Goal: Complete application form: Complete application form

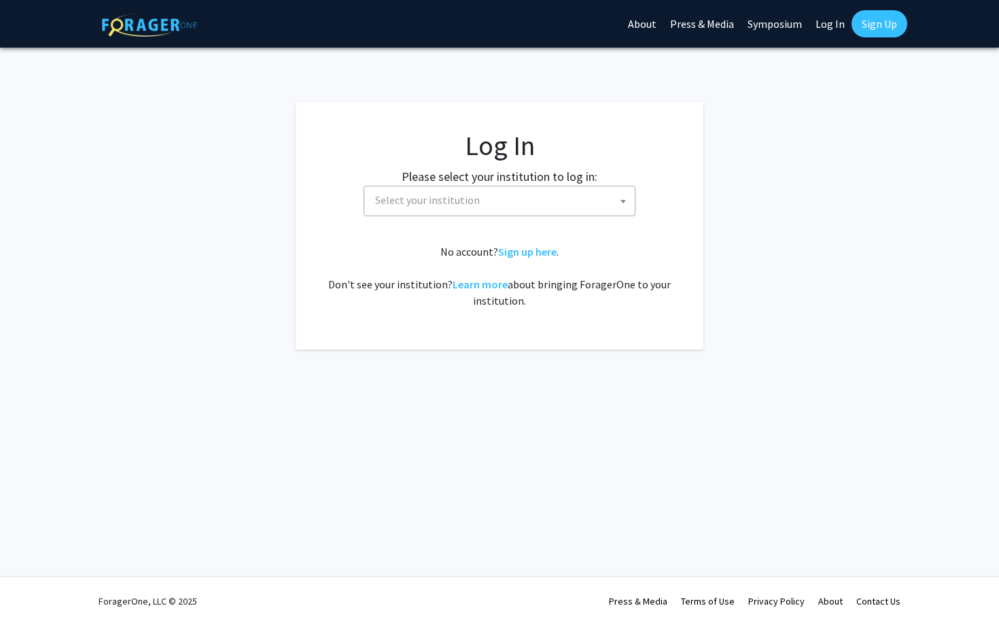
select select
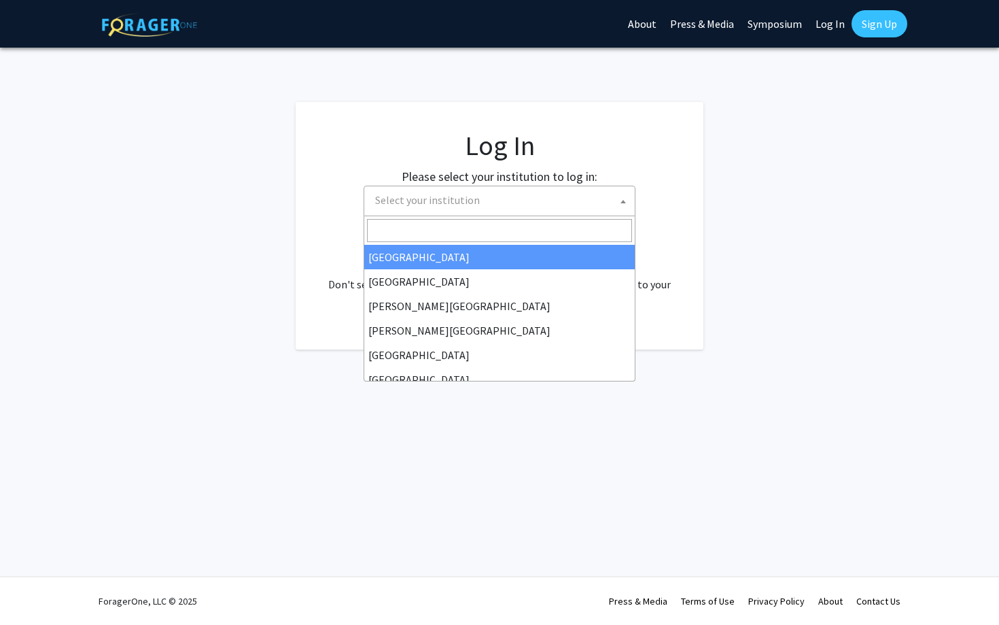
click at [423, 196] on span "Select your institution" at bounding box center [427, 200] width 105 height 14
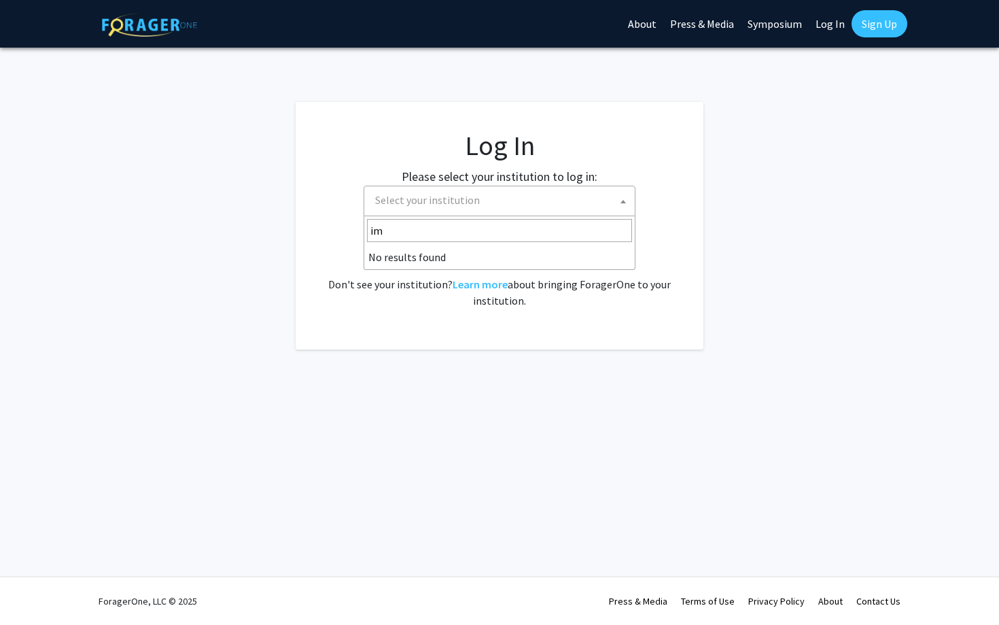
type input "i"
type input "u"
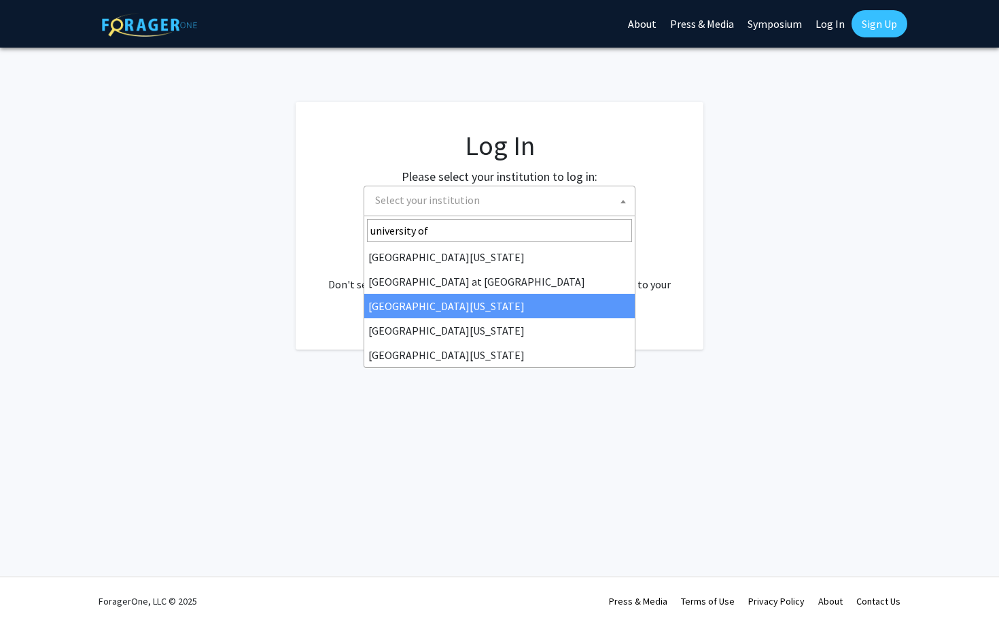
type input "university of"
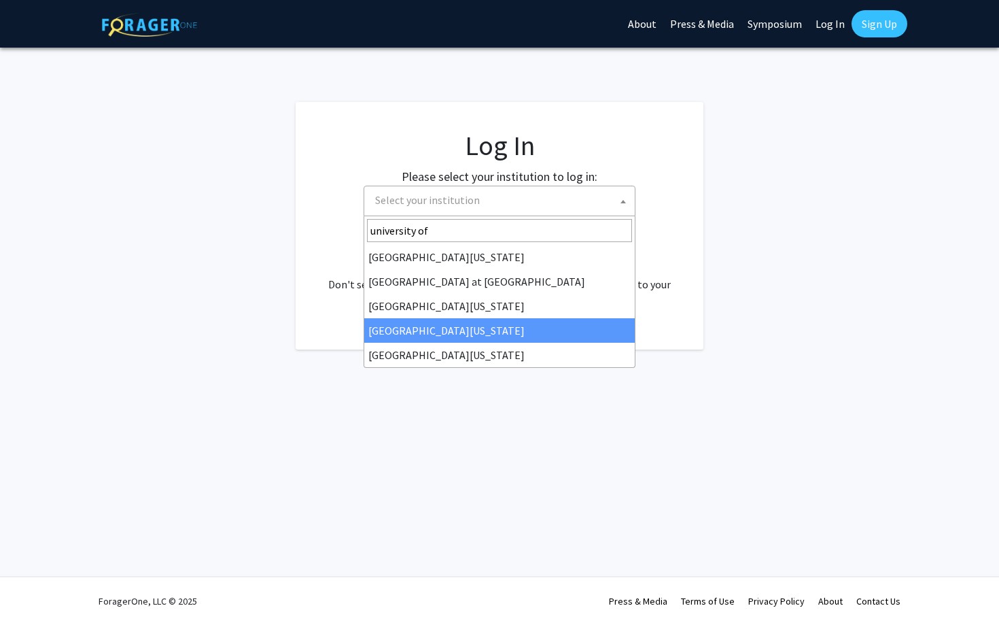
select select "31"
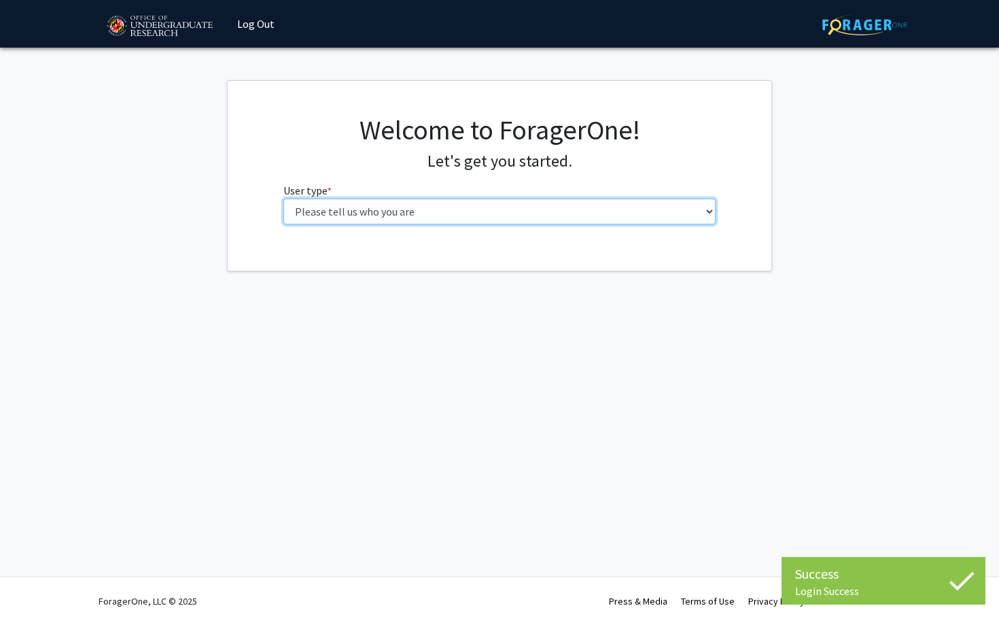
click at [458, 209] on select "Please tell us who you are Undergraduate Student Master's Student Doctoral Cand…" at bounding box center [499, 211] width 433 height 26
select select "1: undergrad"
click at [283, 198] on select "Please tell us who you are Undergraduate Student Master's Student Doctoral Cand…" at bounding box center [499, 211] width 433 height 26
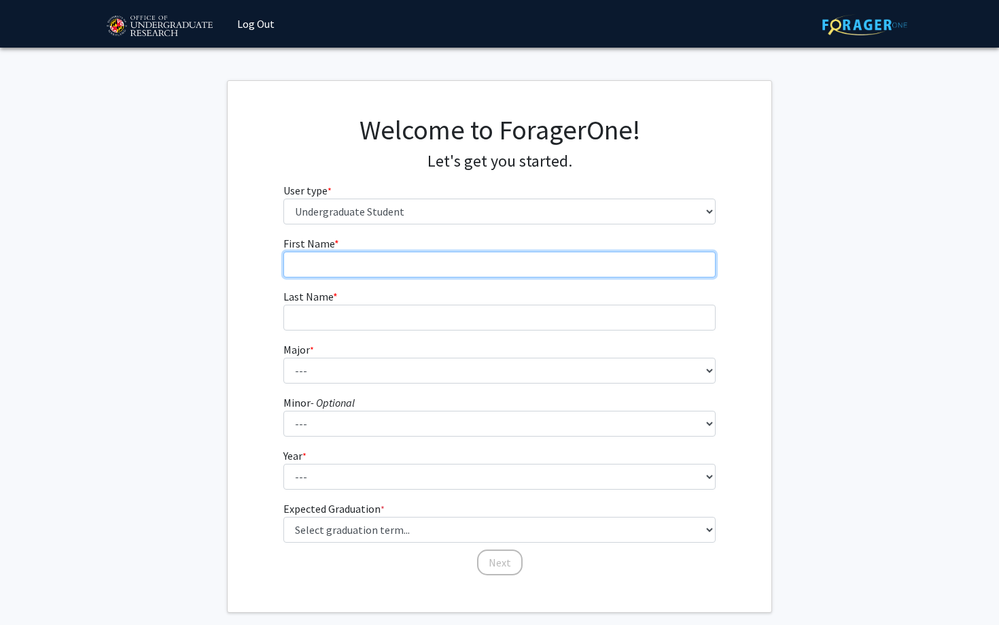
click at [525, 257] on input "First Name * required" at bounding box center [499, 264] width 433 height 26
drag, startPoint x: 377, startPoint y: 269, endPoint x: 323, endPoint y: 267, distance: 54.4
click at [323, 268] on input "[PERSON_NAME]" at bounding box center [499, 264] width 433 height 26
type input "[PERSON_NAME]"
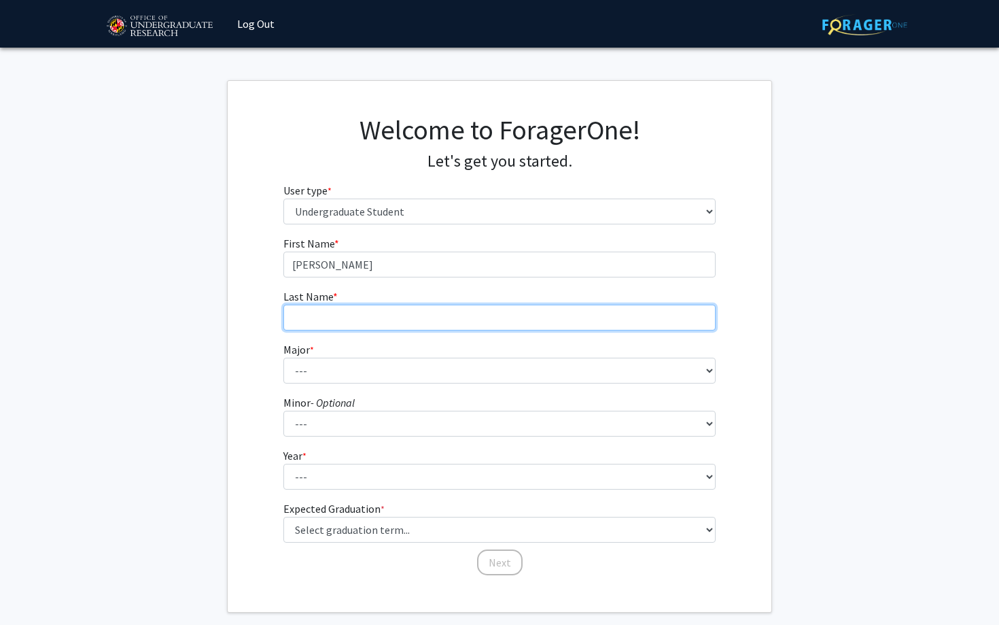
click at [321, 318] on input "Last Name * required" at bounding box center [499, 317] width 433 height 26
paste input "Essilfie"
type input "Essilfie"
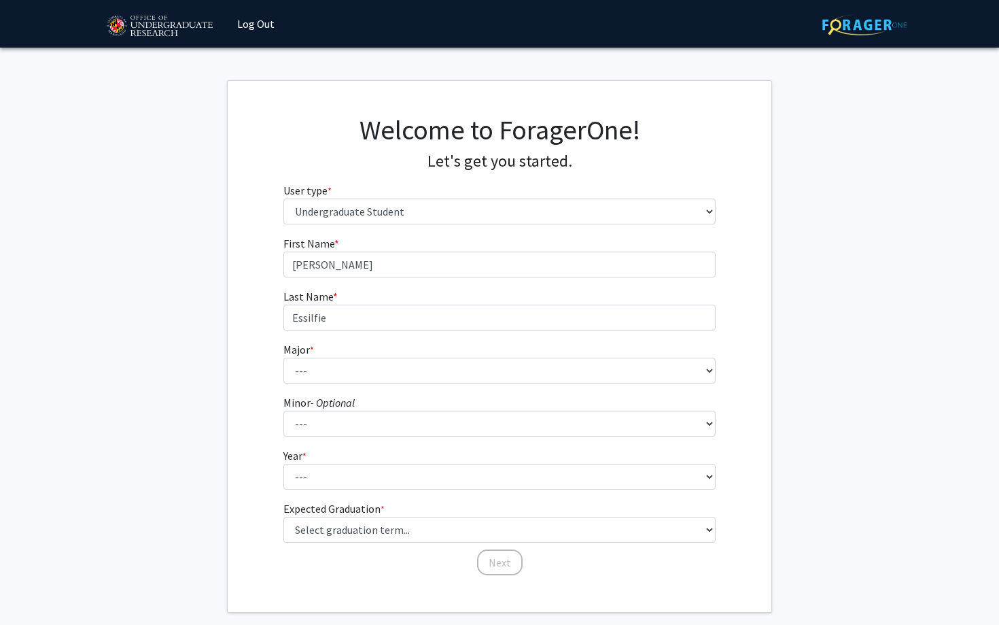
click at [311, 383] on form "First Name * required [PERSON_NAME] Last Name * required [PERSON_NAME] Major * …" at bounding box center [499, 399] width 433 height 328
click at [315, 376] on select "--- Accounting Aerospace Engineering African American and Africana Studies Agri…" at bounding box center [499, 370] width 433 height 26
select select "86: 2387"
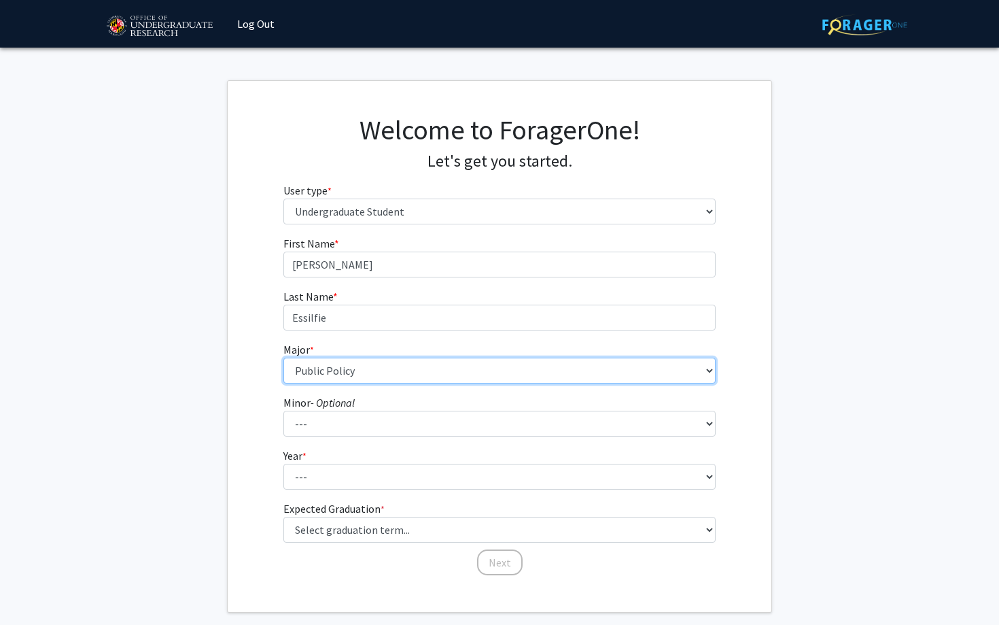
click at [283, 357] on select "--- Accounting Aerospace Engineering African American and Africana Studies Agri…" at bounding box center [499, 370] width 433 height 26
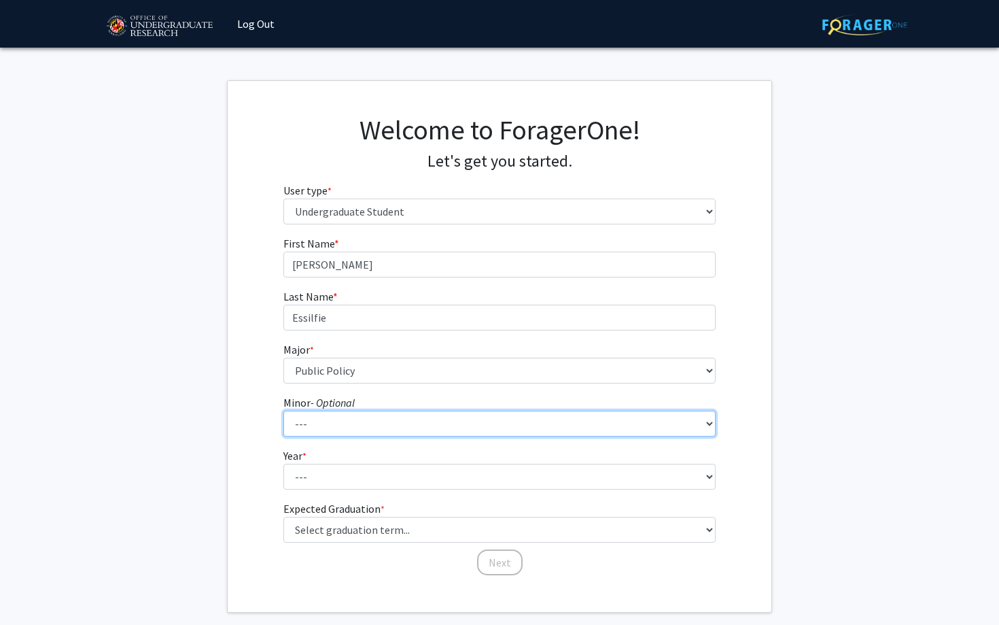
click at [347, 415] on select "--- Actuarial Mathematics Advanced Cybersecurity Experience for Students Africa…" at bounding box center [499, 423] width 433 height 26
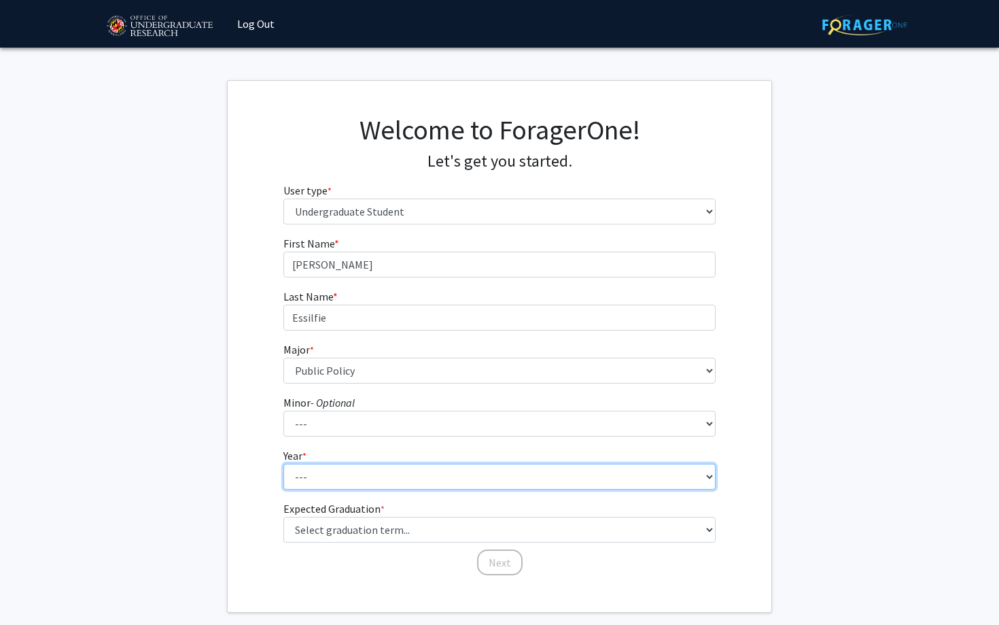
click at [347, 468] on select "--- First-year Sophomore Junior Senior Postbaccalaureate Certificate" at bounding box center [499, 476] width 433 height 26
select select "3: junior"
click at [283, 463] on select "--- First-year Sophomore Junior Senior Postbaccalaureate Certificate" at bounding box center [499, 476] width 433 height 26
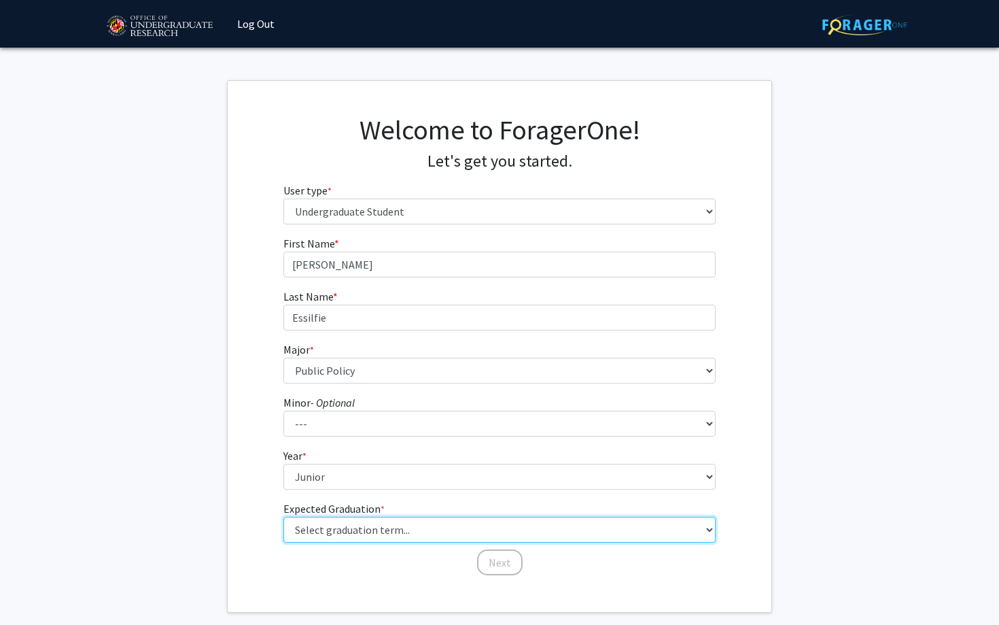
click at [334, 525] on select "Select graduation term... Spring 2025 Summer 2025 Fall 2025 Winter 2025 Spring …" at bounding box center [499, 529] width 433 height 26
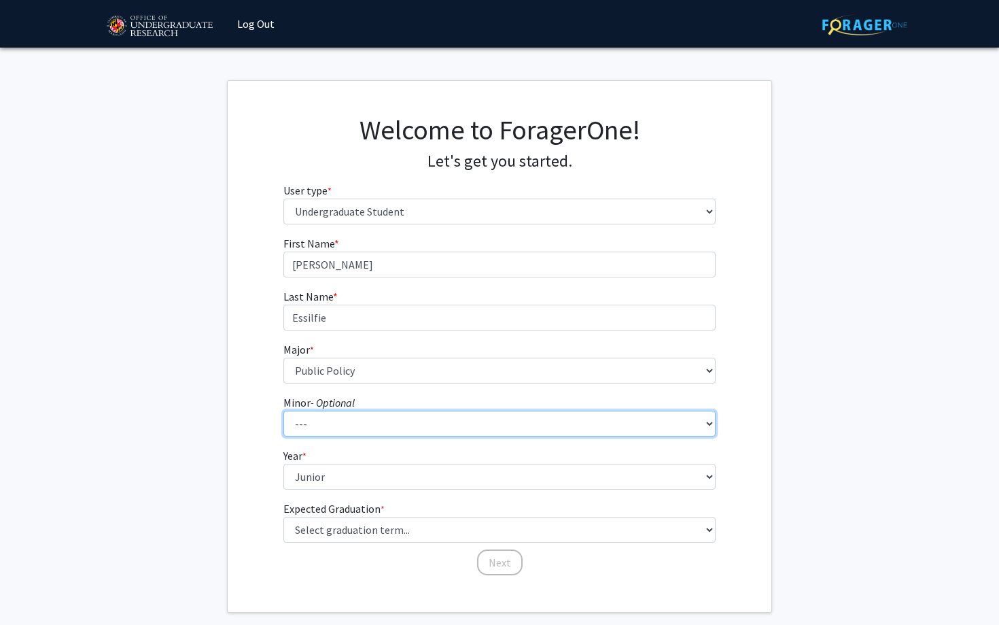
click at [359, 422] on select "--- Actuarial Mathematics Advanced Cybersecurity Experience for Students Africa…" at bounding box center [499, 423] width 433 height 26
click at [283, 410] on select "--- Actuarial Mathematics Advanced Cybersecurity Experience for Students Africa…" at bounding box center [499, 423] width 433 height 26
click at [335, 417] on select "--- Actuarial Mathematics Advanced Cybersecurity Experience for Students Africa…" at bounding box center [499, 423] width 433 height 26
select select "31: 1834"
click at [283, 410] on select "--- Actuarial Mathematics Advanced Cybersecurity Experience for Students Africa…" at bounding box center [499, 423] width 433 height 26
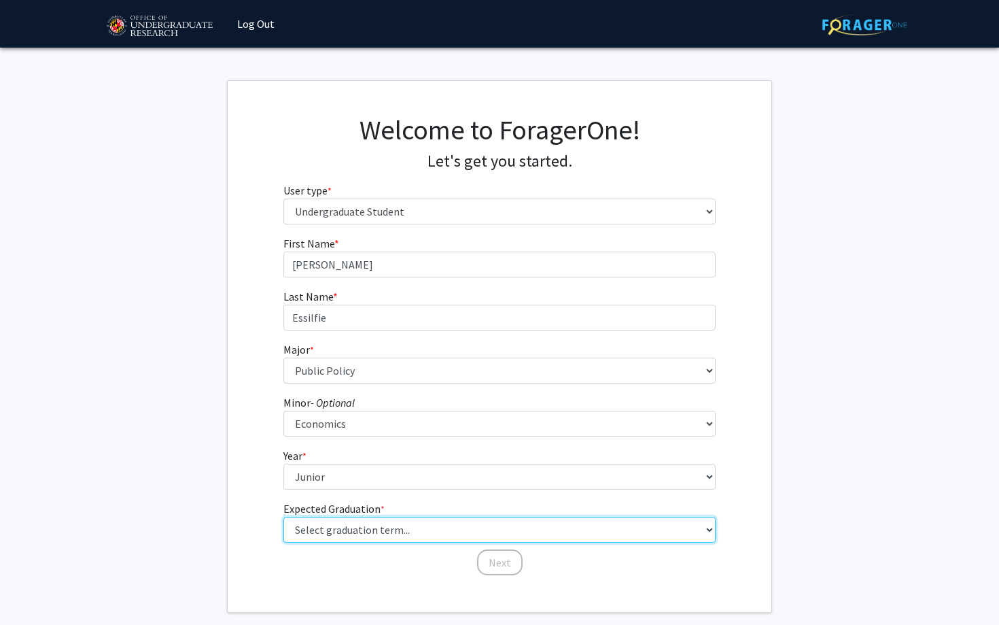
click at [321, 522] on select "Select graduation term... Spring 2025 Summer 2025 Fall 2025 Winter 2025 Spring …" at bounding box center [499, 529] width 433 height 26
select select "9: spring_2027"
click at [283, 516] on select "Select graduation term... Spring 2025 Summer 2025 Fall 2025 Winter 2025 Spring …" at bounding box center [499, 529] width 433 height 26
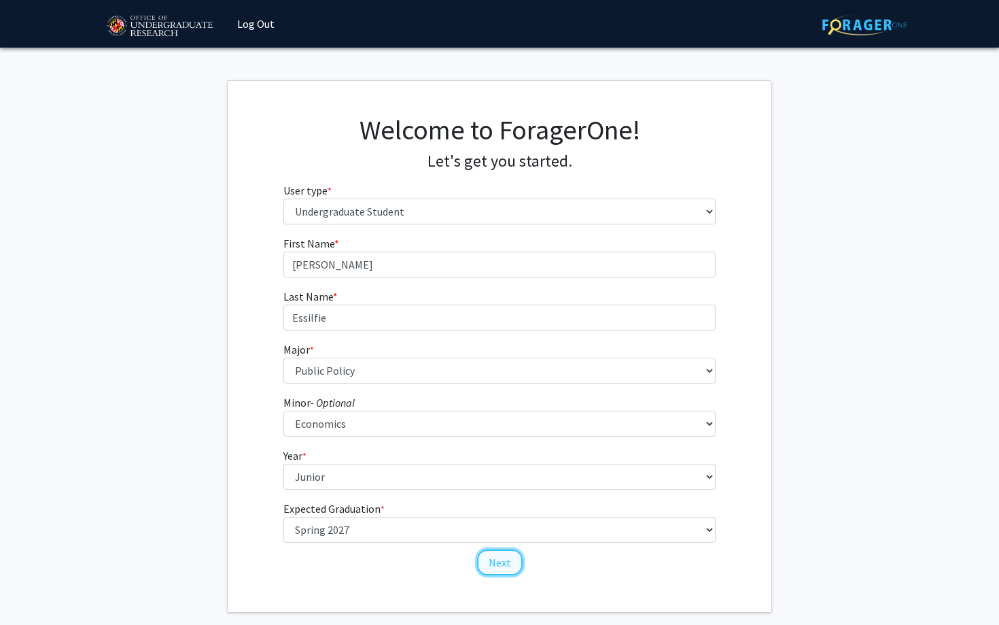
click at [493, 573] on button "Next" at bounding box center [500, 562] width 46 height 26
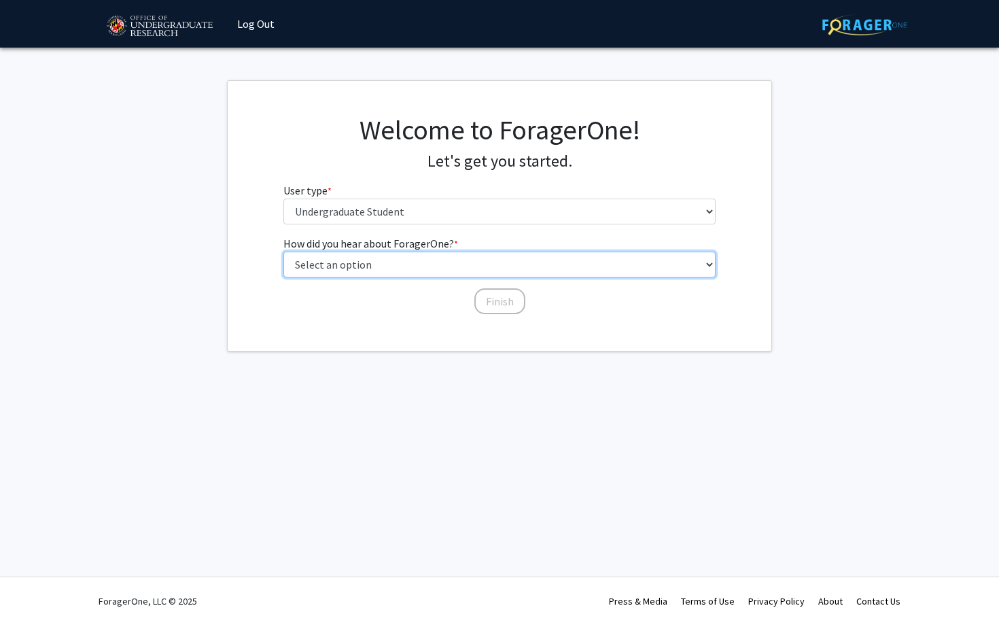
click at [354, 266] on select "Select an option Peer/student recommendation Faculty/staff recommendation Unive…" at bounding box center [499, 264] width 433 height 26
select select "2: faculty_recommendation"
click at [283, 251] on select "Select an option Peer/student recommendation Faculty/staff recommendation Unive…" at bounding box center [499, 264] width 433 height 26
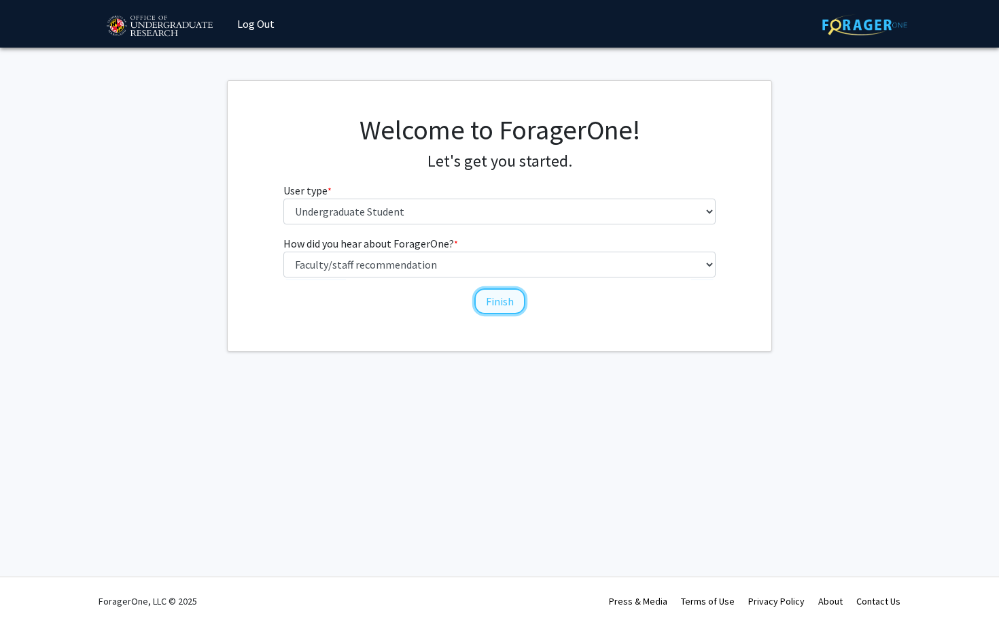
click at [491, 295] on button "Finish" at bounding box center [499, 301] width 51 height 26
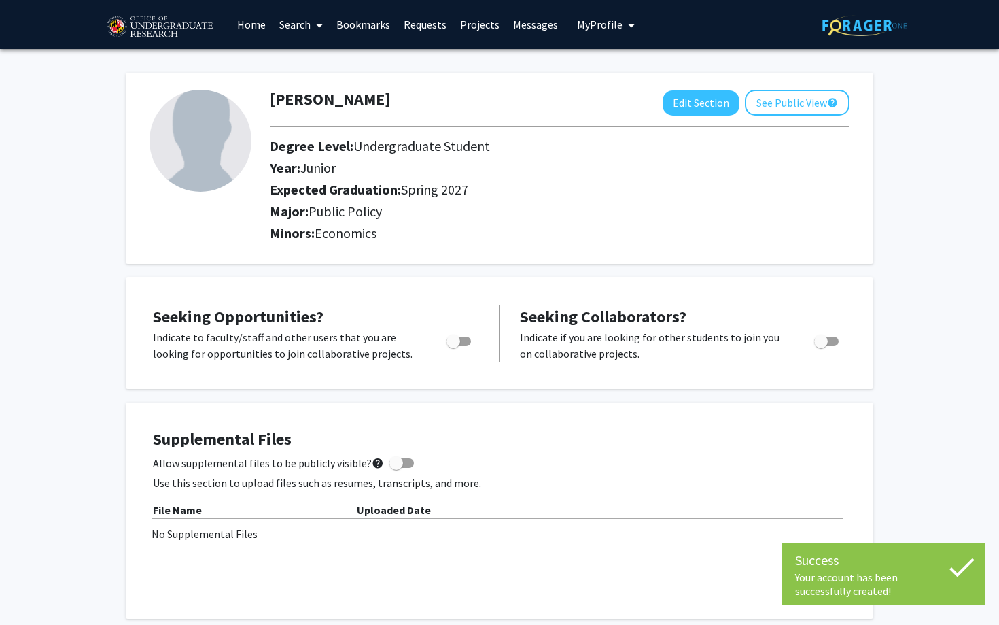
click at [290, 24] on link "Search" at bounding box center [301, 25] width 57 height 48
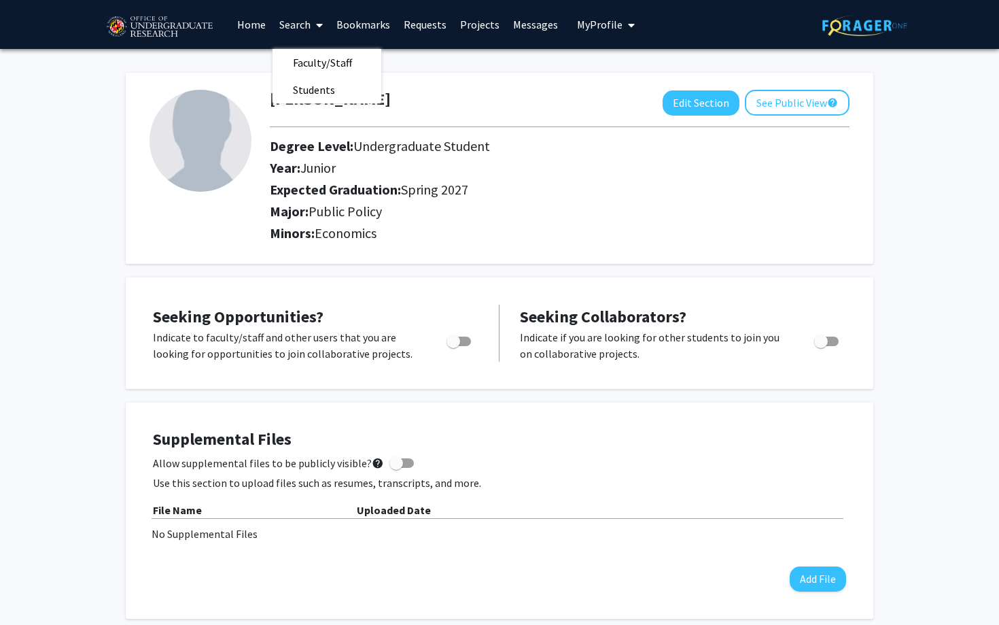
click at [246, 18] on link "Home" at bounding box center [251, 25] width 42 height 48
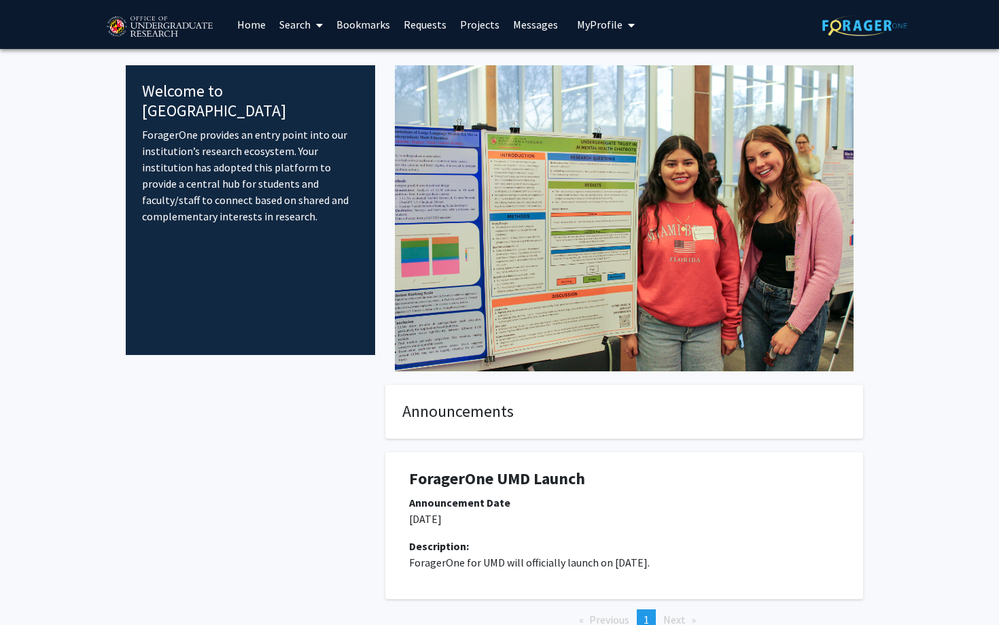
click at [283, 21] on link "Search" at bounding box center [301, 25] width 57 height 48
click at [266, 441] on div at bounding box center [250, 529] width 249 height 288
